Goal: Task Accomplishment & Management: Use online tool/utility

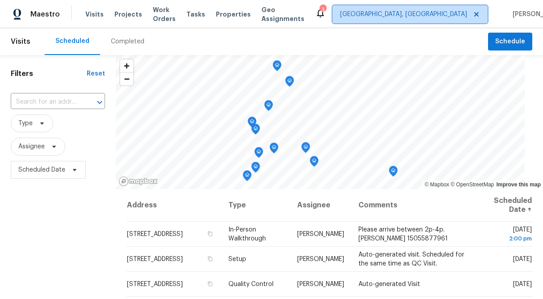
click at [424, 20] on span "Albuquerque, NM" at bounding box center [410, 14] width 155 height 18
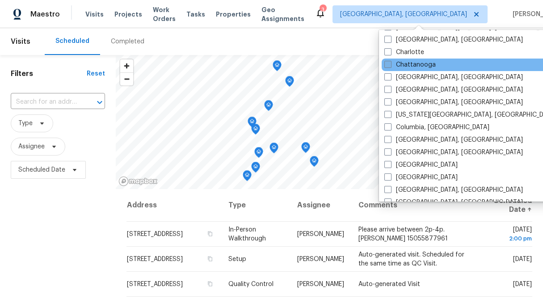
scroll to position [139, 0]
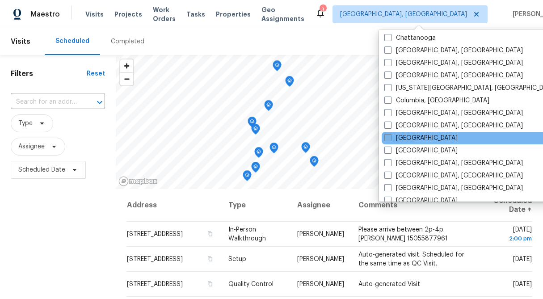
click at [387, 136] on span at bounding box center [387, 137] width 7 height 7
click at [387, 136] on input "[GEOGRAPHIC_DATA]" at bounding box center [387, 137] width 6 height 6
checkbox input "true"
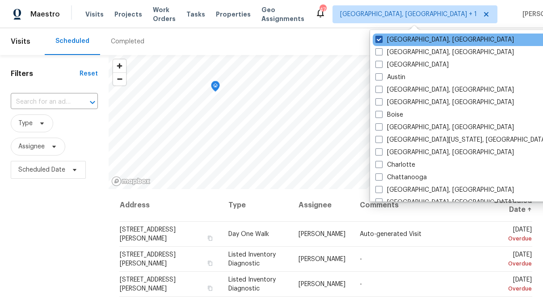
click at [377, 38] on span at bounding box center [379, 39] width 7 height 7
click at [377, 38] on input "Albuquerque, NM" at bounding box center [379, 38] width 6 height 6
checkbox input "false"
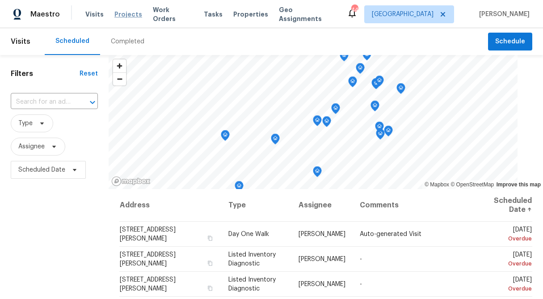
click at [127, 12] on span "Projects" at bounding box center [128, 14] width 28 height 9
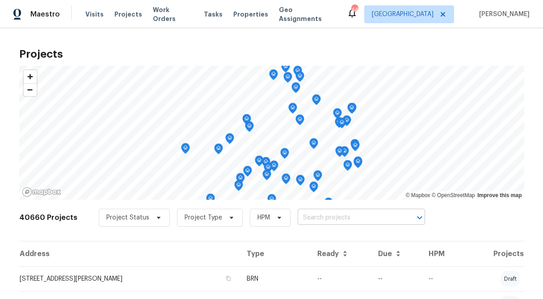
click at [334, 220] on input "text" at bounding box center [349, 218] width 102 height 14
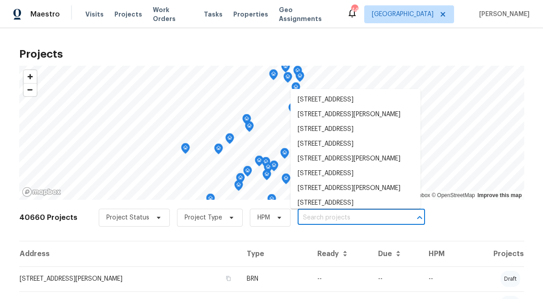
paste input "[STREET_ADDRESS]"
type input "[STREET_ADDRESS]"
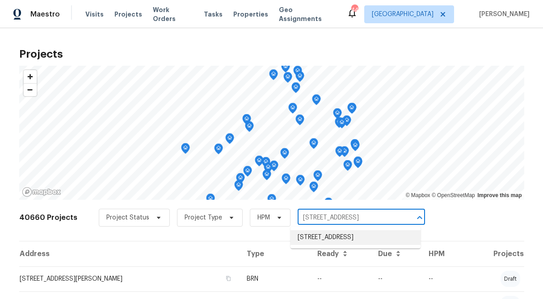
click at [341, 239] on li "[STREET_ADDRESS]" at bounding box center [356, 237] width 130 height 15
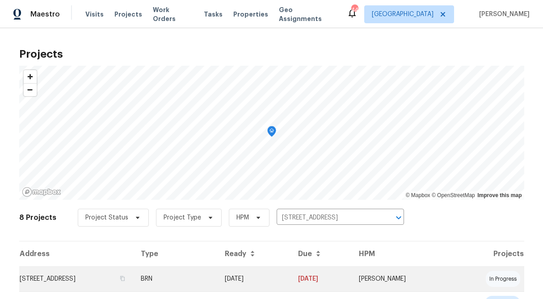
click at [196, 283] on td "BRN" at bounding box center [176, 278] width 84 height 25
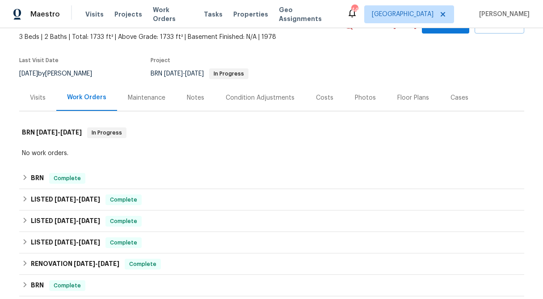
scroll to position [18, 0]
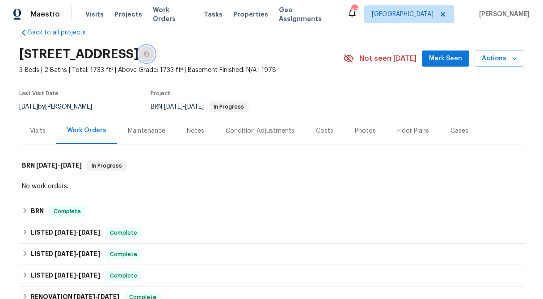
click at [149, 56] on icon "button" at bounding box center [146, 54] width 4 height 5
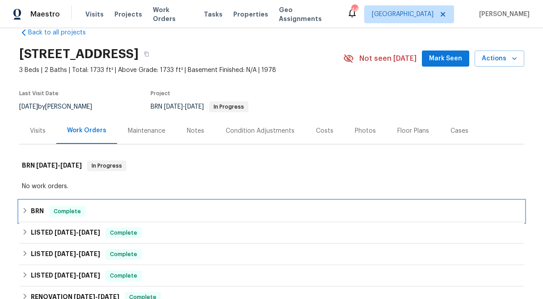
click at [23, 210] on icon at bounding box center [25, 210] width 6 height 6
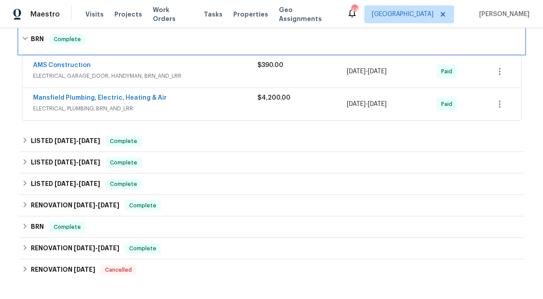
scroll to position [192, 0]
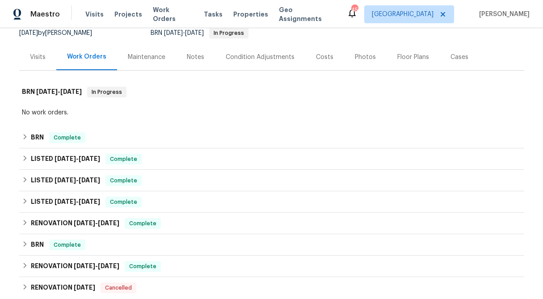
scroll to position [96, 0]
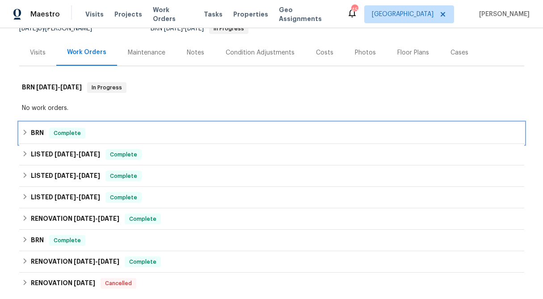
click at [23, 136] on div "BRN Complete" at bounding box center [272, 133] width 500 height 11
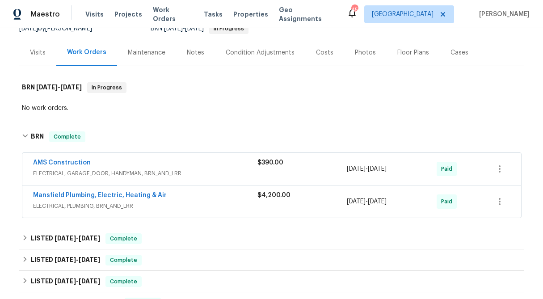
click at [272, 197] on span "$4,200.00" at bounding box center [274, 195] width 33 height 6
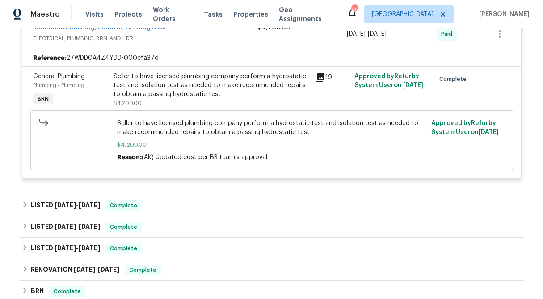
scroll to position [274, 0]
